Goal: Information Seeking & Learning: Learn about a topic

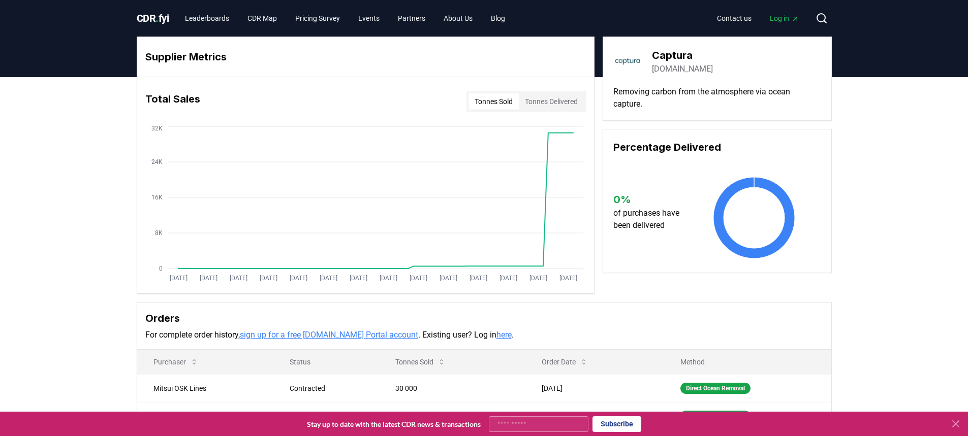
click at [566, 104] on button "Tonnes Delivered" at bounding box center [551, 101] width 65 height 16
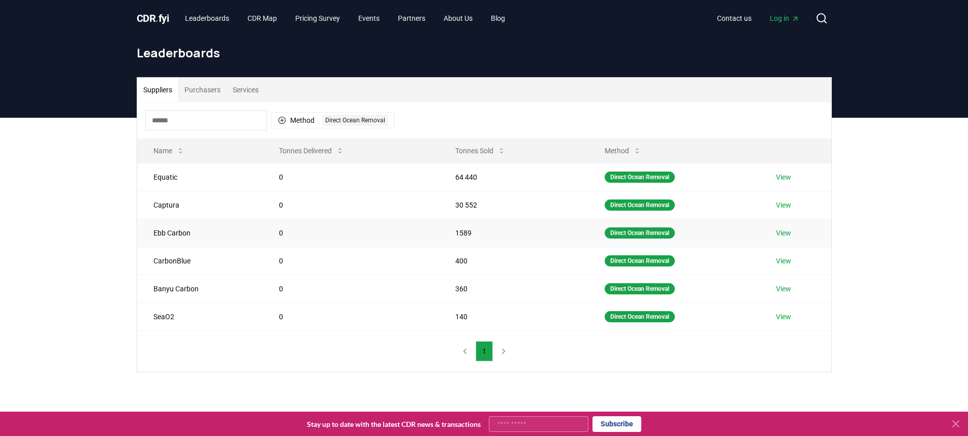
click at [788, 236] on link "View" at bounding box center [783, 233] width 15 height 10
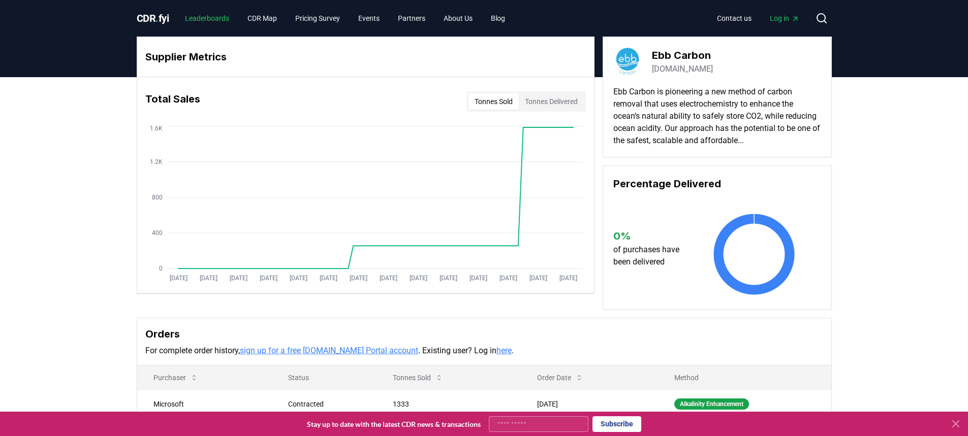
click at [221, 14] on link "Leaderboards" at bounding box center [207, 18] width 60 height 18
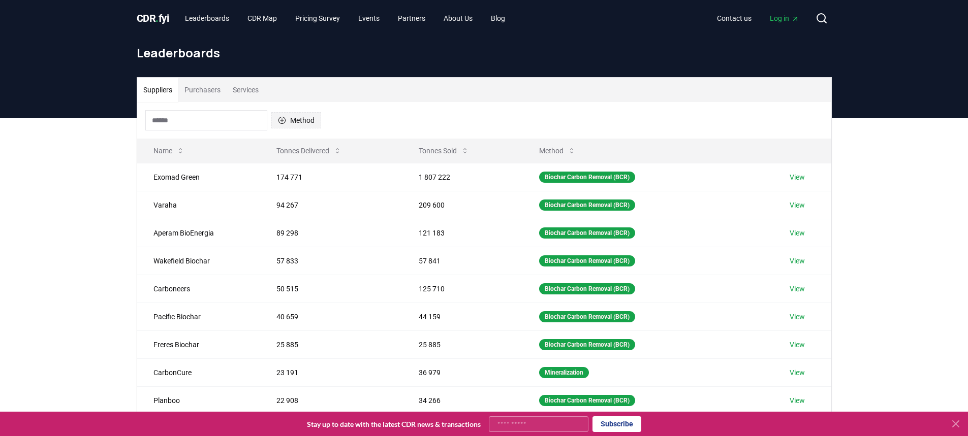
click at [315, 122] on button "Method" at bounding box center [296, 120] width 50 height 16
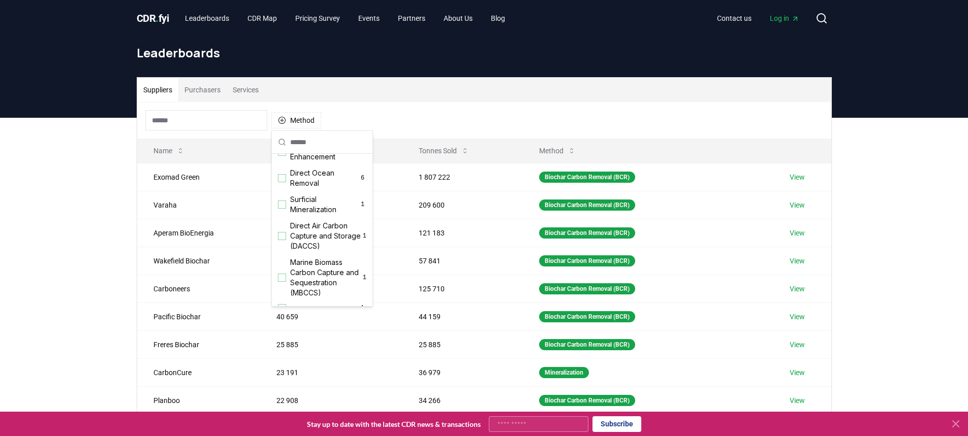
scroll to position [305, 0]
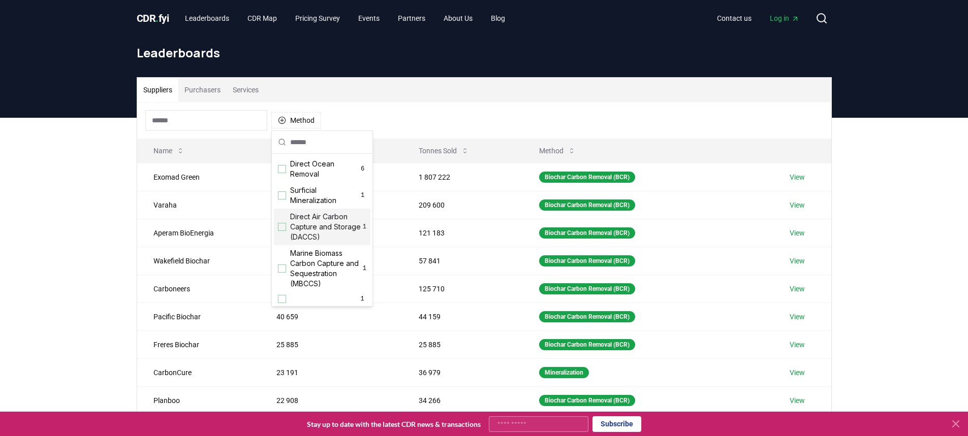
click at [283, 231] on div "Suggestions" at bounding box center [282, 227] width 8 height 8
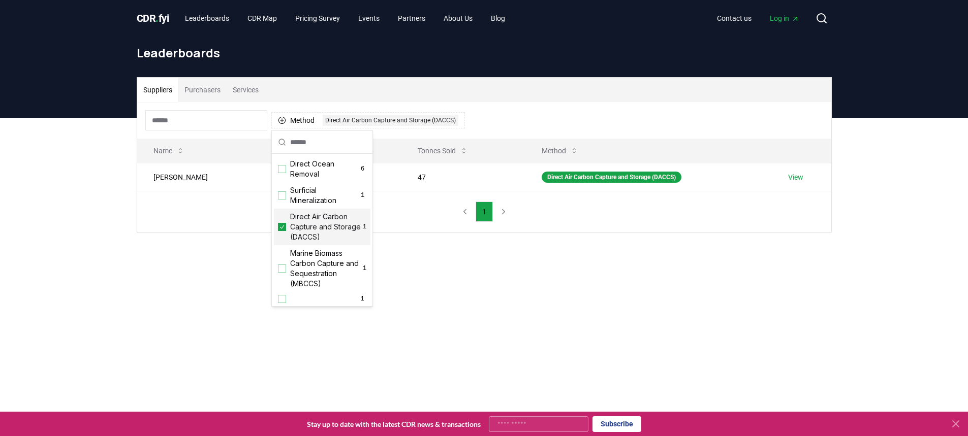
click at [409, 264] on div "Suppliers Purchasers Services Method 1 Direct Air Carbon Capture and Storage (D…" at bounding box center [484, 195] width 968 height 155
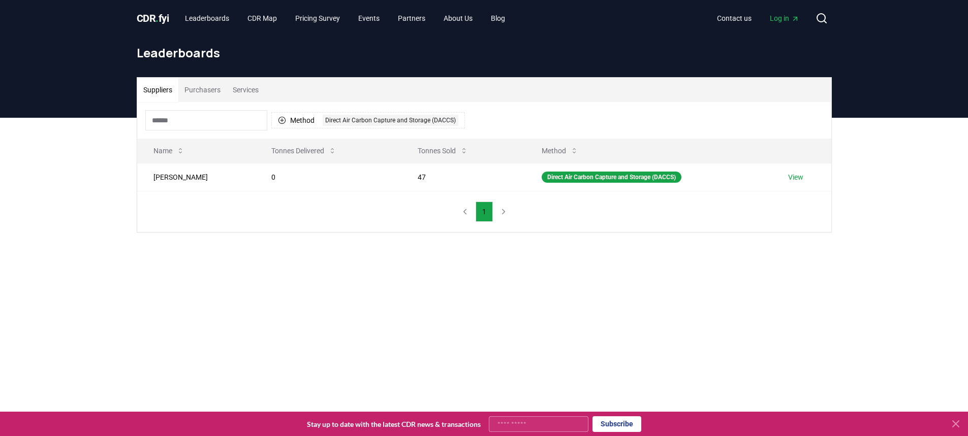
click at [210, 95] on button "Purchasers" at bounding box center [202, 90] width 48 height 24
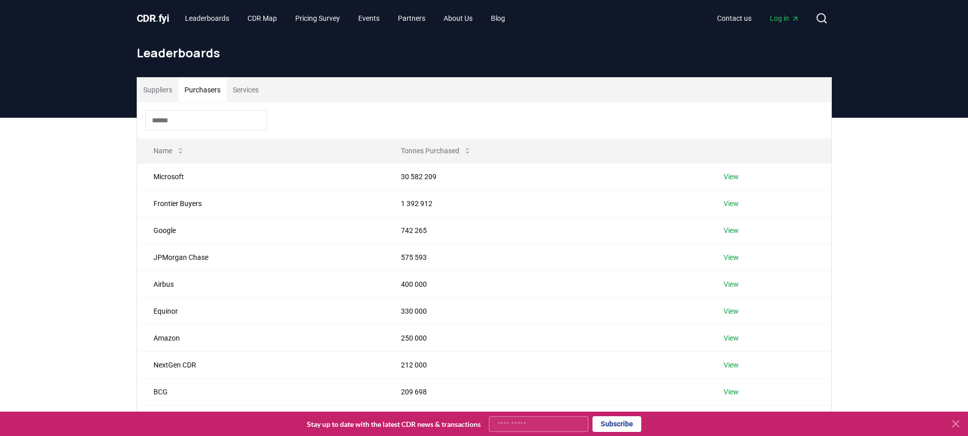
click at [237, 124] on input at bounding box center [206, 120] width 122 height 20
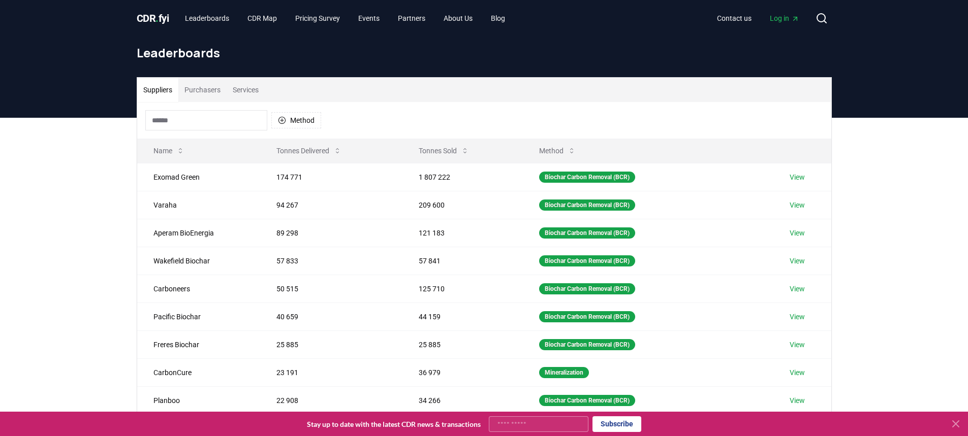
click at [178, 96] on button "Suppliers" at bounding box center [157, 90] width 41 height 24
click at [204, 81] on button "Purchasers" at bounding box center [202, 90] width 48 height 24
click at [165, 95] on button "Suppliers" at bounding box center [157, 90] width 41 height 24
click at [290, 115] on button "Method" at bounding box center [296, 120] width 50 height 16
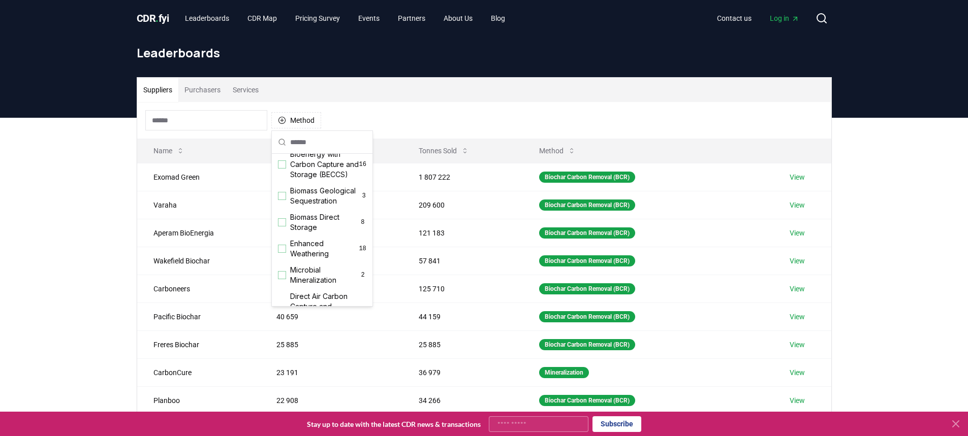
scroll to position [152, 0]
click at [277, 279] on div "Direct Air Carbon Capture and Sequestration (DACCS) 33" at bounding box center [322, 258] width 97 height 47
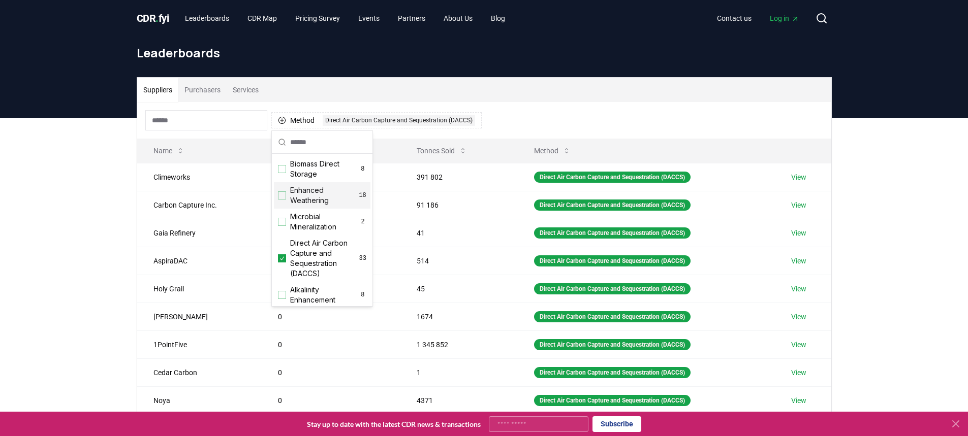
click at [110, 205] on div "Suppliers Purchasers Services Method 1 Direct Air Carbon Capture and Sequestrat…" at bounding box center [484, 321] width 968 height 407
